Goal: Task Accomplishment & Management: Complete application form

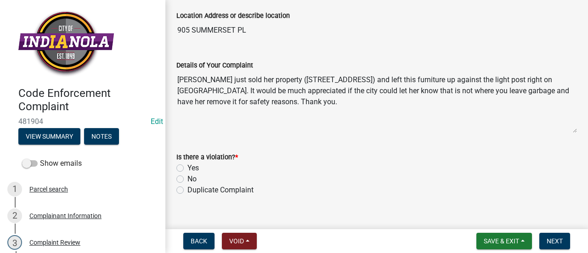
scroll to position [68, 0]
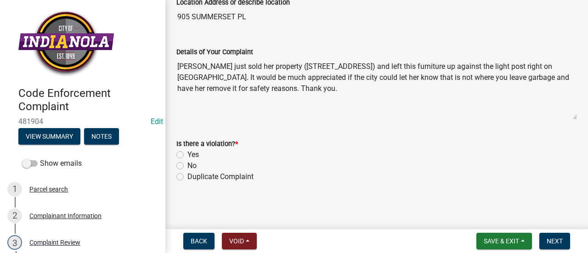
click at [188, 166] on label "No" at bounding box center [192, 165] width 9 height 11
click at [188, 166] on input "No" at bounding box center [191, 163] width 6 height 6
radio input "true"
click at [558, 235] on button "Next" at bounding box center [555, 241] width 31 height 17
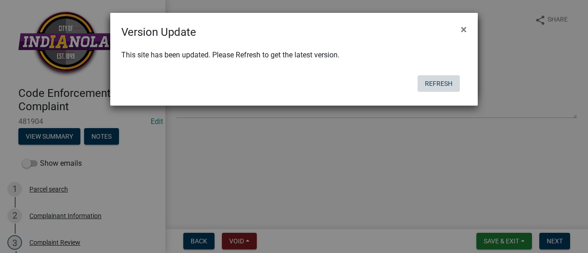
click at [440, 81] on button "Refresh" at bounding box center [439, 83] width 42 height 17
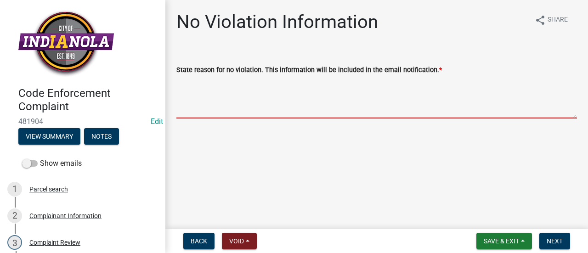
click at [337, 100] on textarea "State reason for no violation. This information will be included in the email n…" at bounding box center [377, 96] width 401 height 43
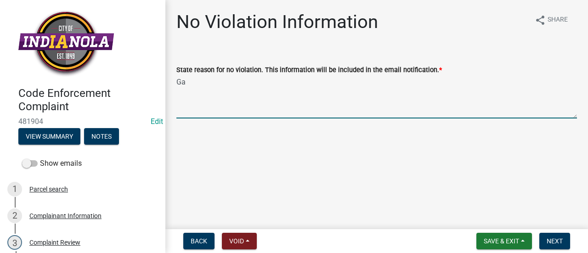
type textarea "G"
type textarea "Items have been removed."
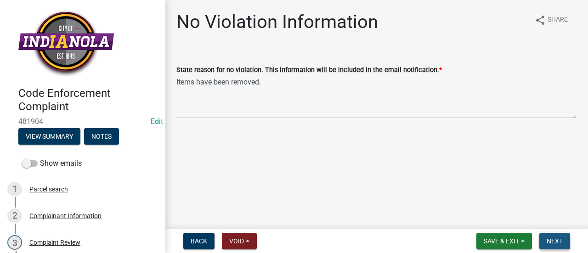
click at [553, 236] on button "Next" at bounding box center [555, 241] width 31 height 17
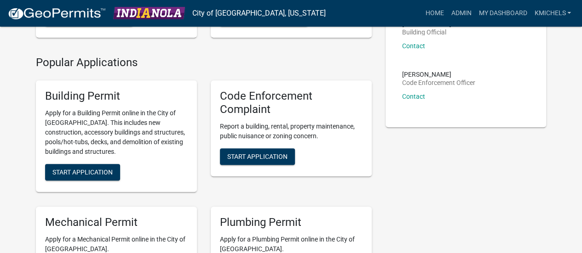
scroll to position [188, 0]
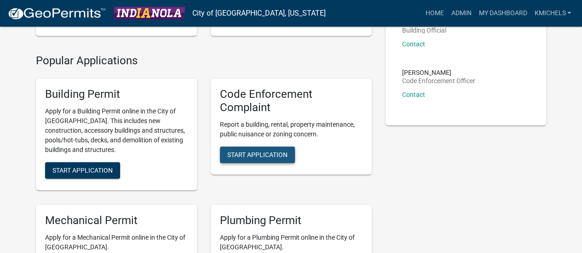
click at [246, 157] on span "Start Application" at bounding box center [257, 154] width 60 height 7
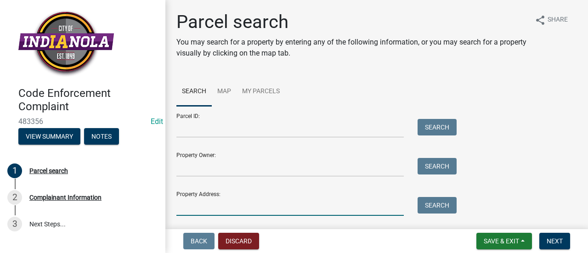
click at [213, 203] on input "Property Address:" at bounding box center [291, 206] width 228 height 19
type input "209 n d"
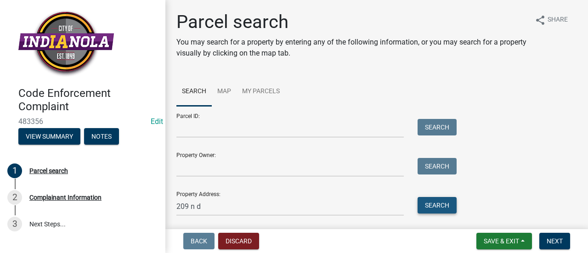
click at [435, 207] on button "Search" at bounding box center [437, 205] width 39 height 17
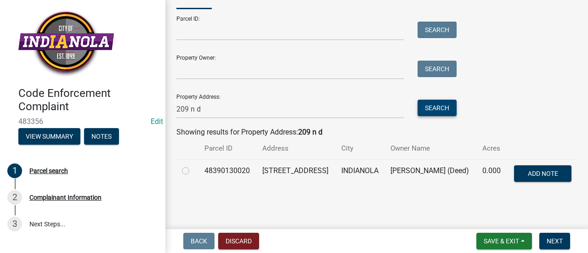
scroll to position [100, 0]
click at [193, 166] on label at bounding box center [193, 166] width 0 height 0
click at [193, 166] on input "radio" at bounding box center [196, 169] width 6 height 6
radio input "true"
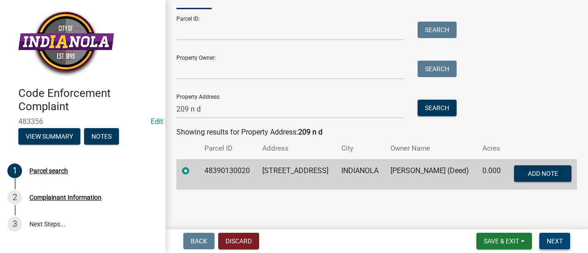
click at [552, 241] on span "Next" at bounding box center [555, 241] width 16 height 7
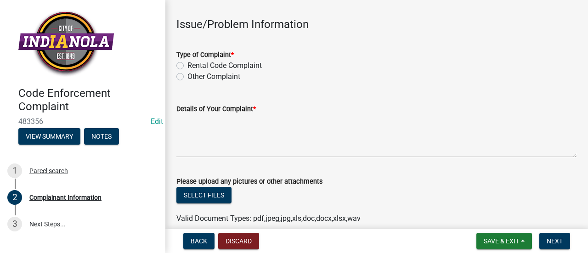
scroll to position [274, 0]
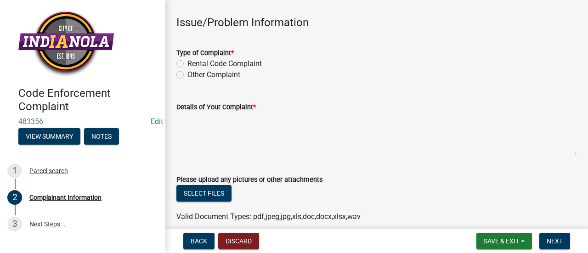
click at [188, 74] on label "Other Complaint" at bounding box center [214, 74] width 53 height 11
click at [188, 74] on input "Other Complaint" at bounding box center [191, 72] width 6 height 6
radio input "true"
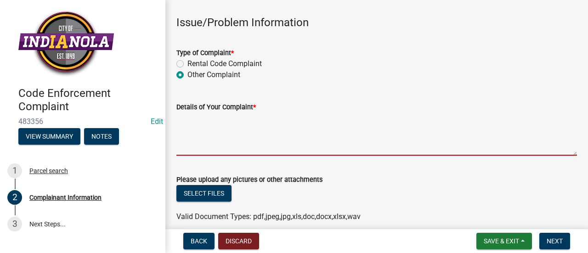
click at [205, 146] on textarea "Details of Your Complaint *" at bounding box center [377, 134] width 401 height 43
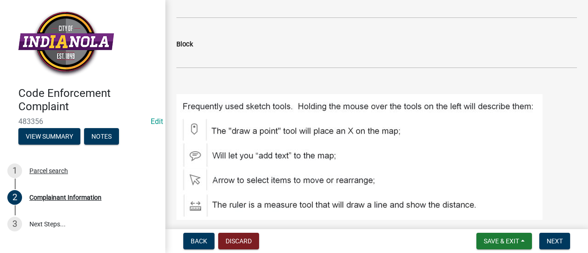
scroll to position [919, 0]
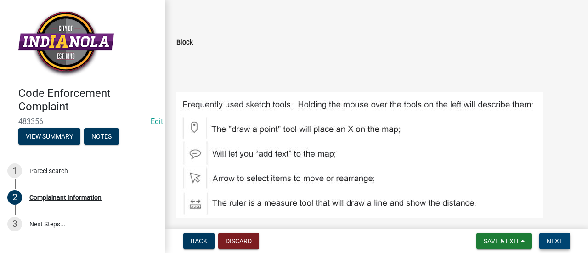
type textarea "Tall grass and weeds."
click at [559, 239] on span "Next" at bounding box center [555, 241] width 16 height 7
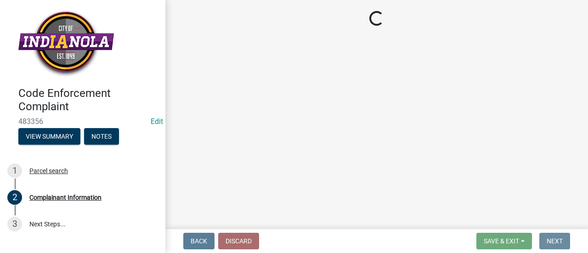
scroll to position [0, 0]
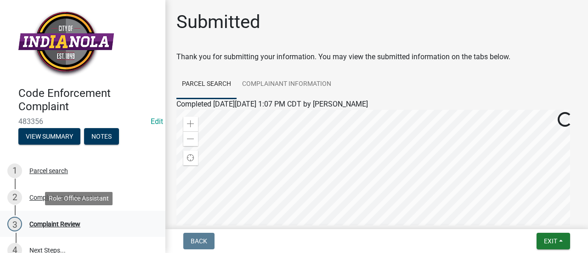
click at [87, 223] on div "3 Complaint Review" at bounding box center [78, 224] width 143 height 15
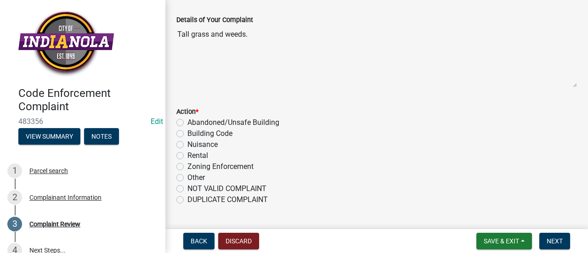
scroll to position [100, 0]
click at [188, 143] on label "Nuisance" at bounding box center [203, 144] width 30 height 11
click at [188, 143] on input "Nuisance" at bounding box center [191, 142] width 6 height 6
radio input "true"
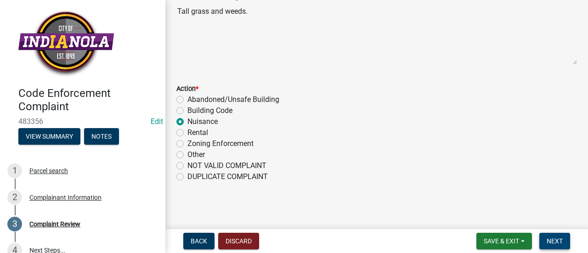
click at [543, 237] on button "Next" at bounding box center [555, 241] width 31 height 17
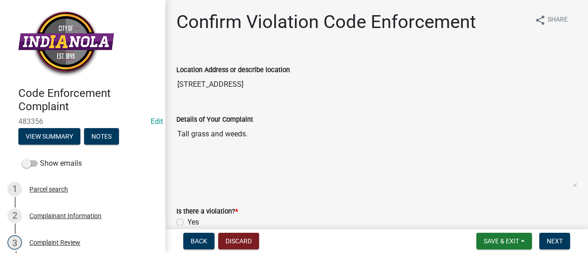
scroll to position [68, 0]
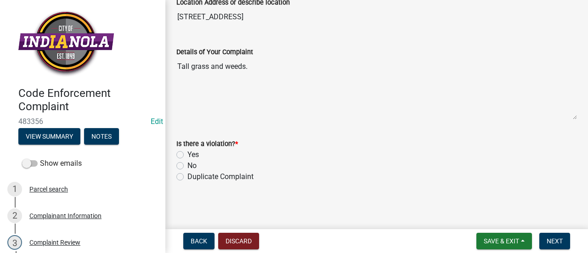
click at [188, 154] on label "Yes" at bounding box center [193, 154] width 11 height 11
click at [188, 154] on input "Yes" at bounding box center [191, 152] width 6 height 6
radio input "true"
click at [560, 239] on span "Next" at bounding box center [555, 241] width 16 height 7
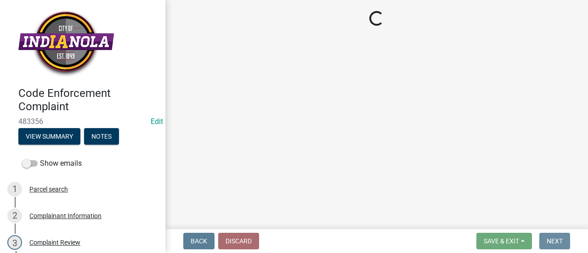
scroll to position [0, 0]
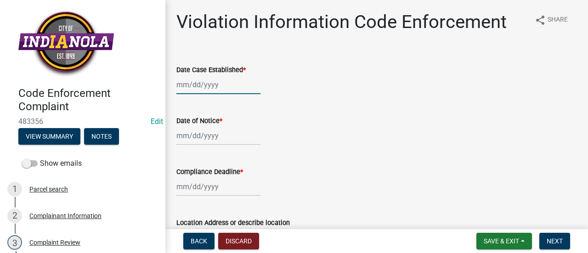
click at [199, 84] on div at bounding box center [219, 84] width 84 height 19
select select "9"
select select "2025"
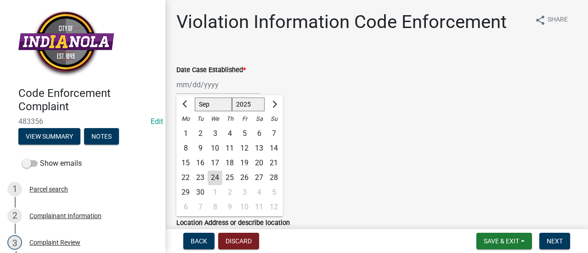
click at [218, 176] on div "24" at bounding box center [215, 178] width 15 height 15
type input "09/24/2025"
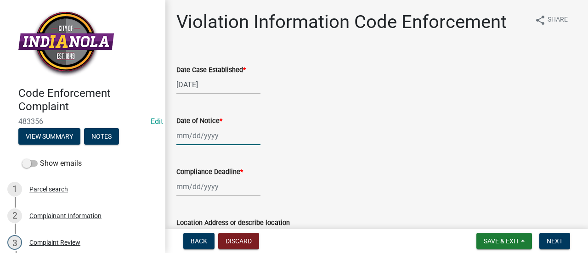
click at [214, 138] on div at bounding box center [219, 135] width 84 height 19
select select "9"
select select "2025"
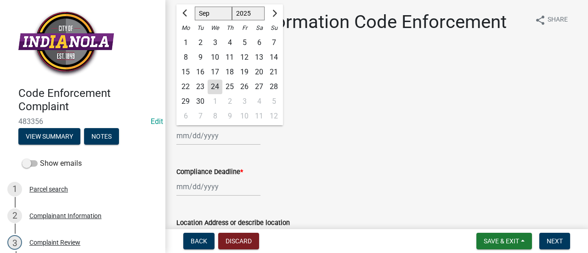
click at [212, 86] on div "24" at bounding box center [215, 87] width 15 height 15
type input "09/24/2025"
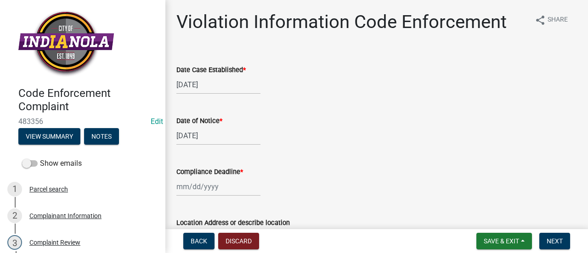
click at [206, 188] on div at bounding box center [219, 186] width 84 height 19
select select "9"
select select "2025"
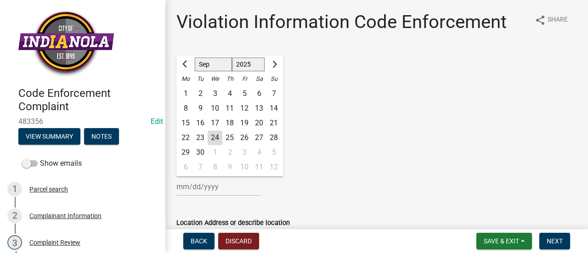
click at [216, 153] on div "1" at bounding box center [215, 152] width 15 height 15
type input "10/01/2025"
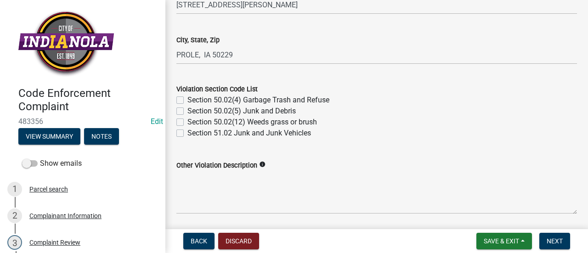
scroll to position [336, 0]
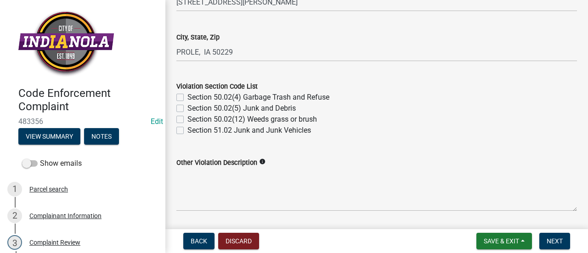
click at [188, 118] on label "Section 50.02(12) Weeds grass or brush" at bounding box center [253, 119] width 130 height 11
click at [188, 118] on input "Section 50.02(12) Weeds grass or brush" at bounding box center [191, 117] width 6 height 6
checkbox input "true"
checkbox input "false"
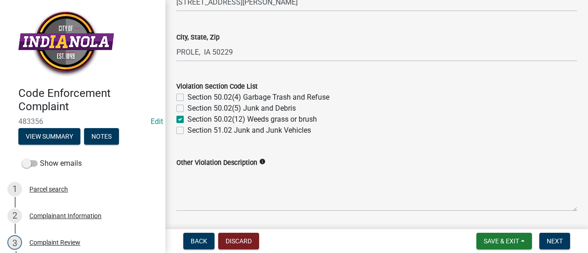
checkbox input "true"
checkbox input "false"
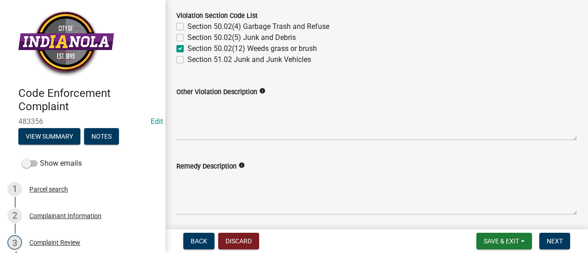
scroll to position [414, 0]
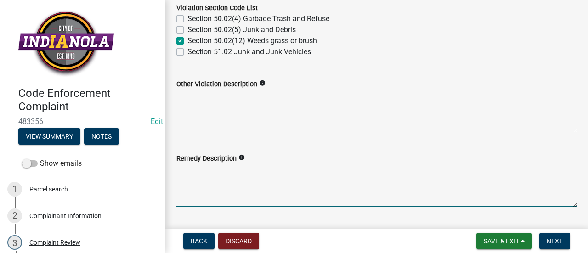
click at [234, 184] on textarea "Remedy Description" at bounding box center [377, 185] width 401 height 43
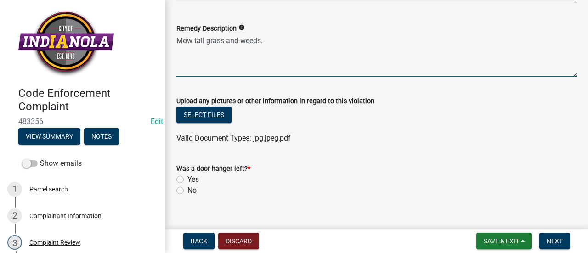
scroll to position [545, 0]
type textarea "Mow tall grass and weeds."
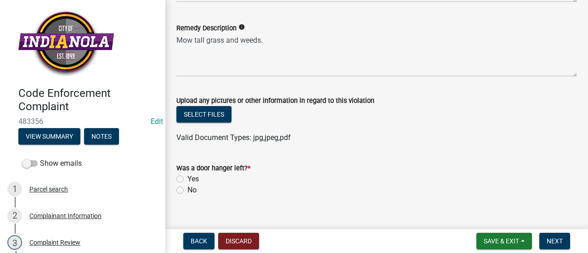
click at [188, 187] on label "No" at bounding box center [192, 190] width 9 height 11
click at [188, 187] on input "No" at bounding box center [191, 188] width 6 height 6
radio input "true"
click at [216, 117] on button "Select files" at bounding box center [204, 114] width 55 height 17
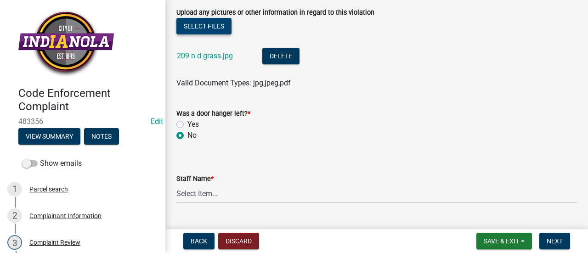
scroll to position [654, 0]
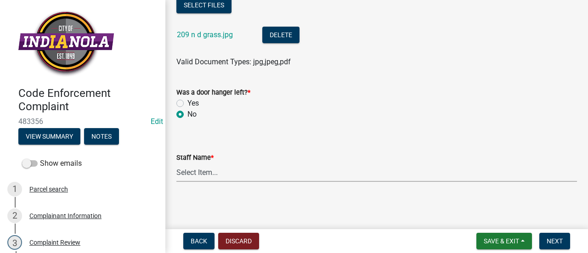
click at [343, 176] on select "Select Item... Mike Visser Kevin Michels Tim Little Other" at bounding box center [377, 172] width 401 height 19
click at [177, 163] on select "Select Item... Mike Visser Kevin Michels Tim Little Other" at bounding box center [377, 172] width 401 height 19
select select "90f24476-4bfd-40de-b340-4f29c833af21"
click at [554, 239] on span "Next" at bounding box center [555, 241] width 16 height 7
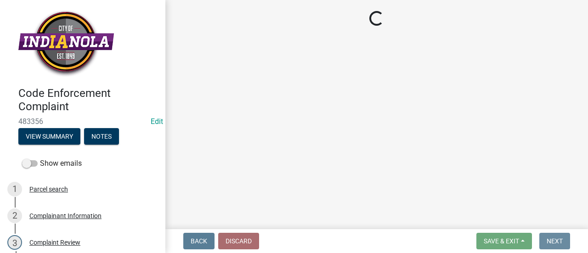
scroll to position [0, 0]
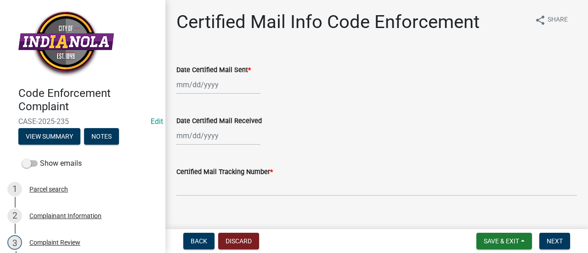
select select "9"
select select "2025"
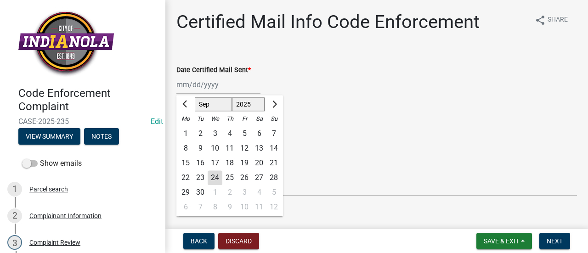
click at [223, 91] on div "Jan Feb Mar Apr May Jun Jul Aug Sep Oct Nov Dec 1525 1526 1527 1528 1529 1530 1…" at bounding box center [219, 84] width 84 height 19
click at [212, 175] on div "24" at bounding box center [215, 178] width 15 height 15
type input "09/24/2025"
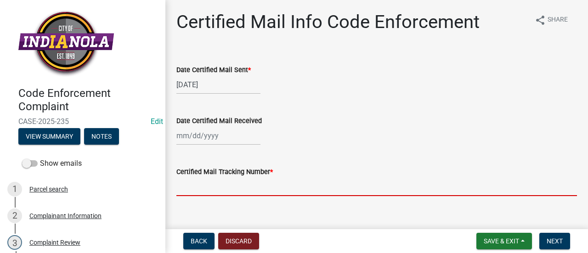
click at [203, 182] on input "Certified Mail Tracking Number *" at bounding box center [377, 186] width 401 height 19
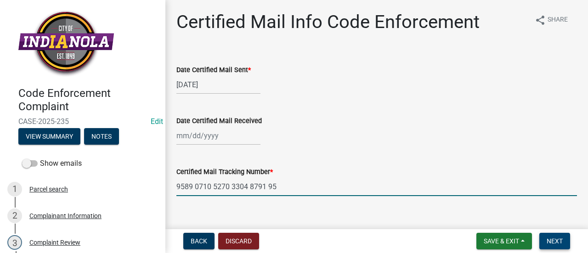
type input "9589 0710 5270 3304 8791 95"
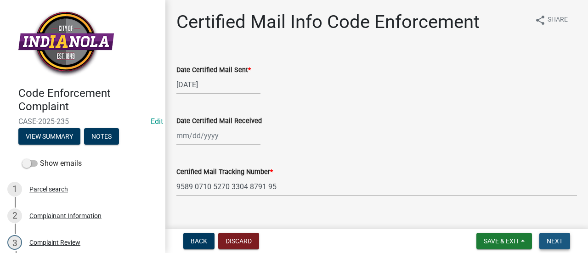
click at [555, 240] on span "Next" at bounding box center [555, 241] width 16 height 7
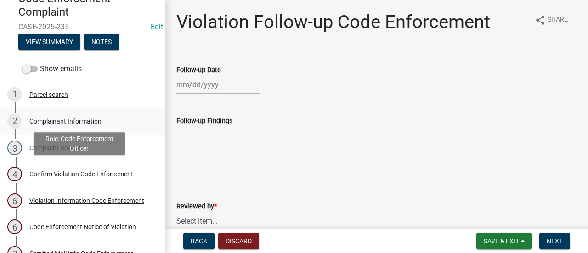
scroll to position [95, 0]
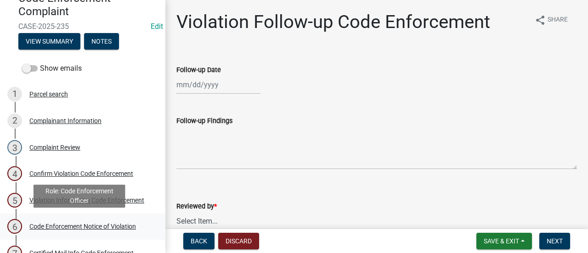
click at [98, 226] on div "Code Enforcement Notice of Violation" at bounding box center [82, 226] width 107 height 6
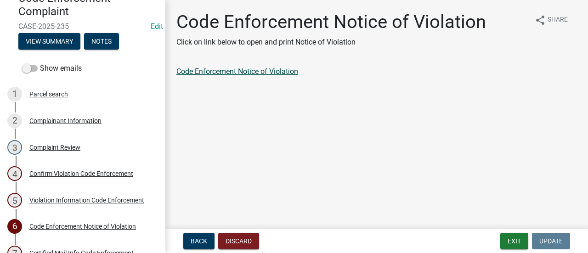
click at [277, 73] on link "Code Enforcement Notice of Violation" at bounding box center [238, 71] width 122 height 9
